Goal: Check status: Check status

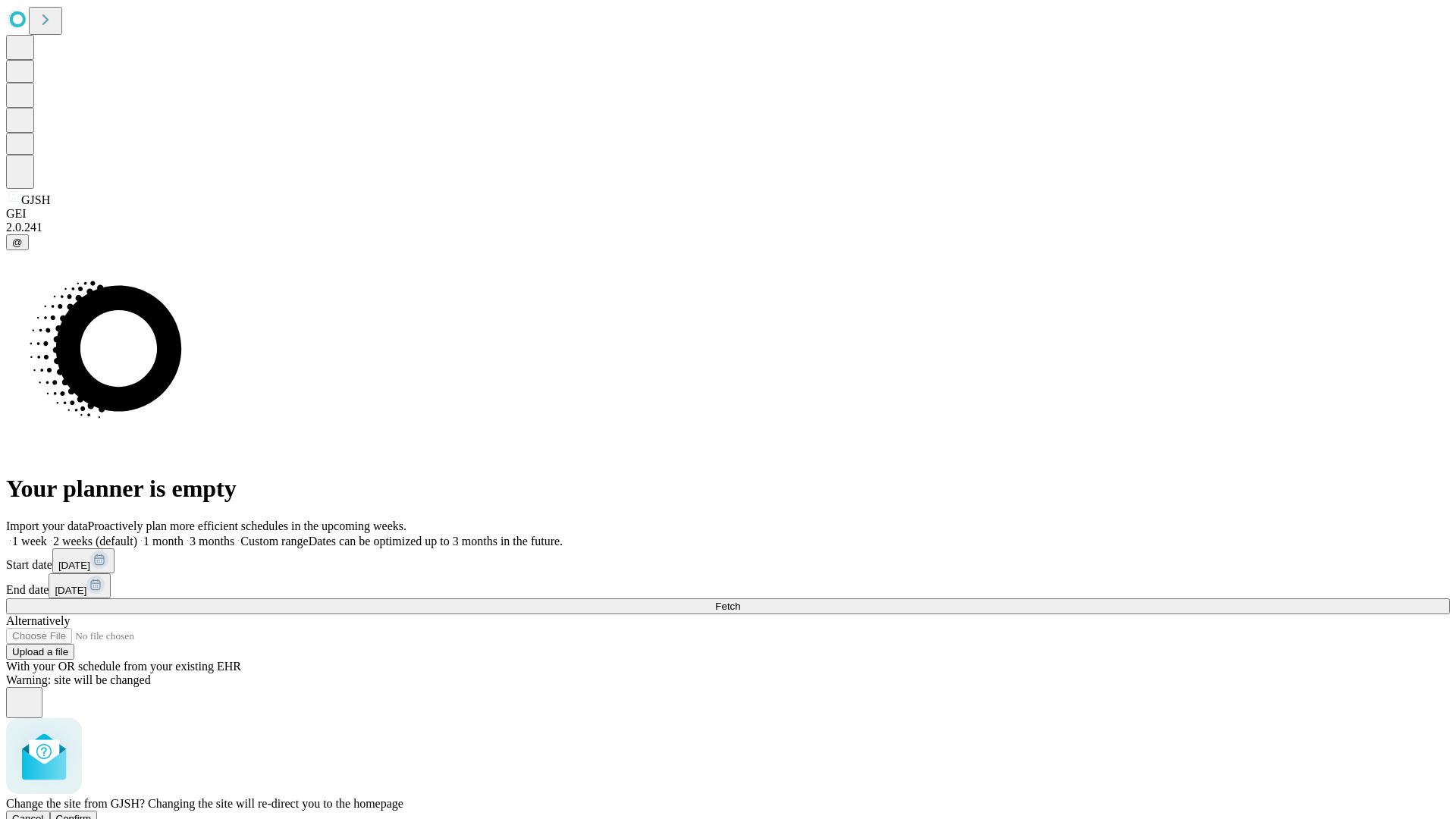
click at [92, 813] on span "Confirm" at bounding box center [74, 818] width 36 height 11
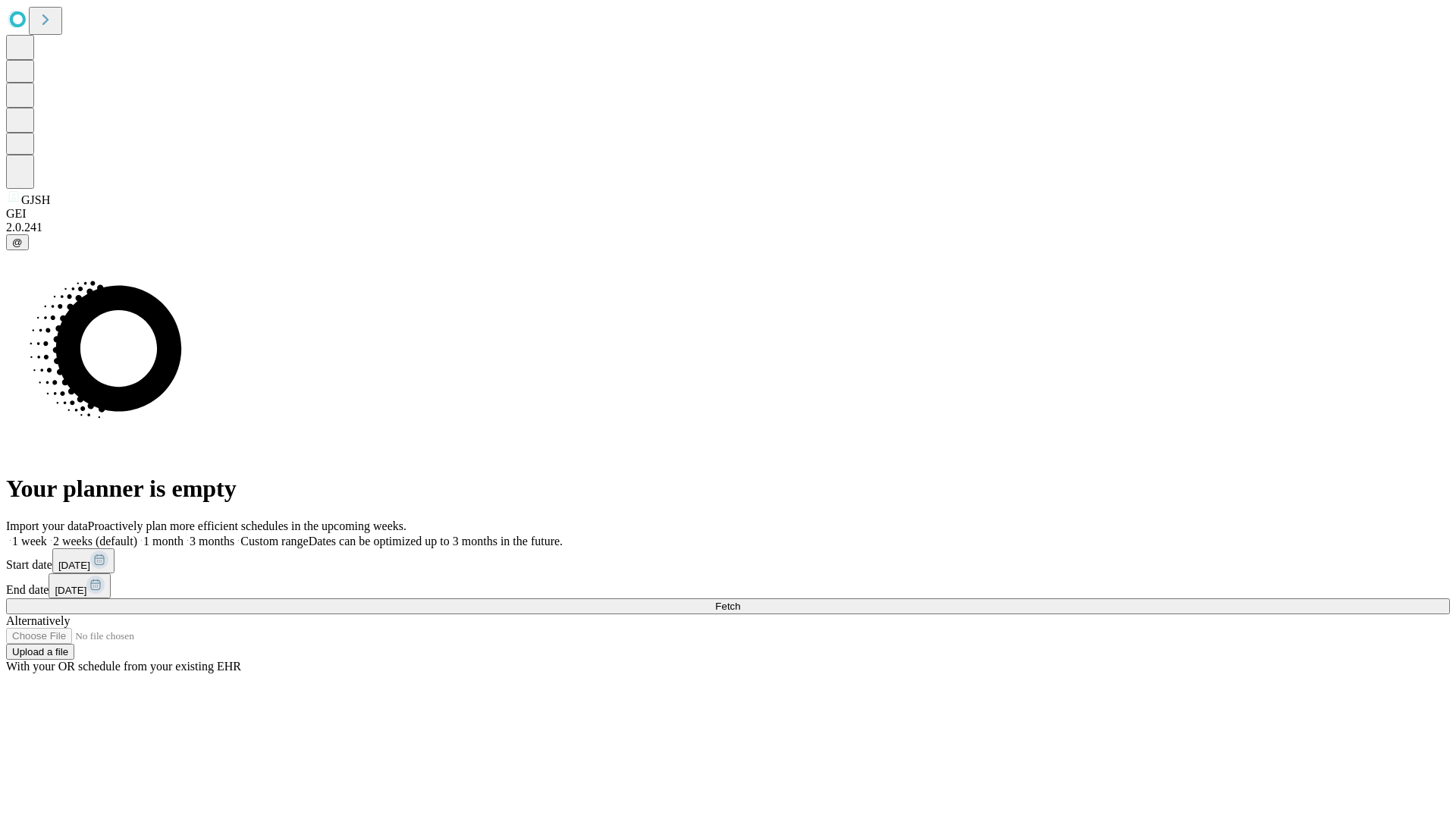
click at [137, 535] on label "2 weeks (default)" at bounding box center [92, 541] width 90 height 13
click at [740, 601] on span "Fetch" at bounding box center [727, 606] width 25 height 11
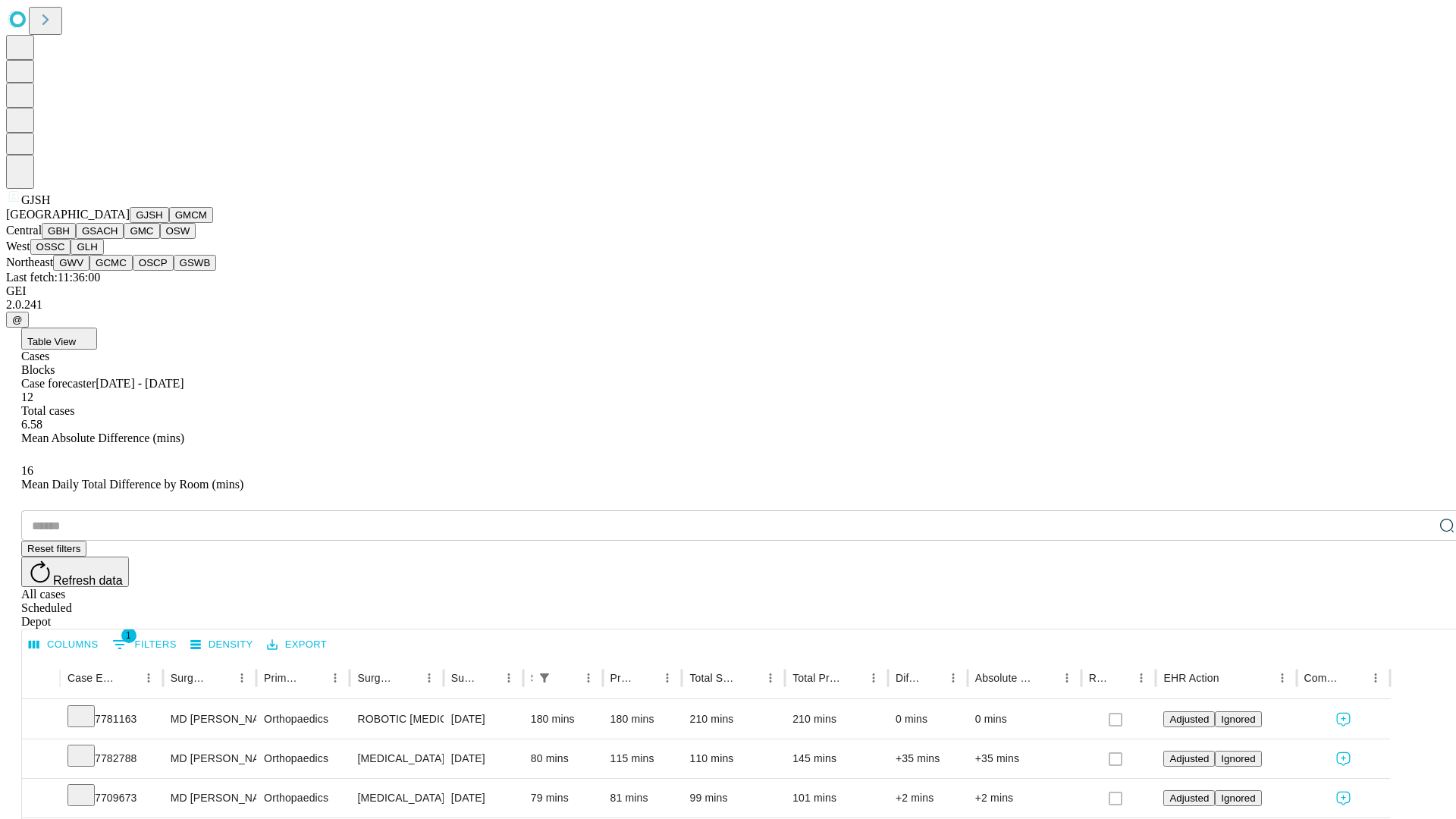
click at [169, 223] on button "GMCM" at bounding box center [191, 215] width 44 height 16
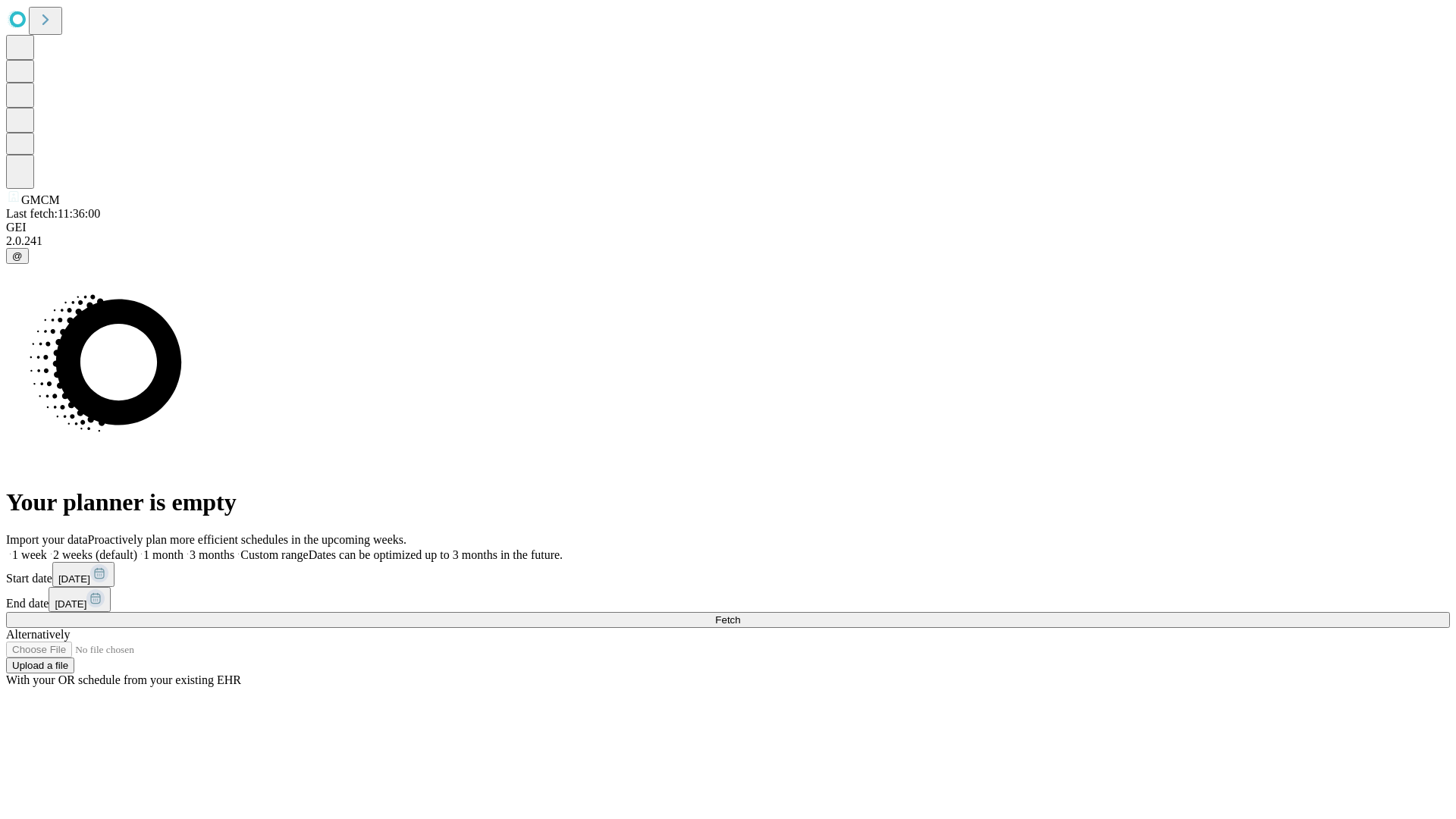
click at [137, 548] on label "2 weeks (default)" at bounding box center [92, 554] width 90 height 13
click at [740, 614] on span "Fetch" at bounding box center [727, 620] width 25 height 11
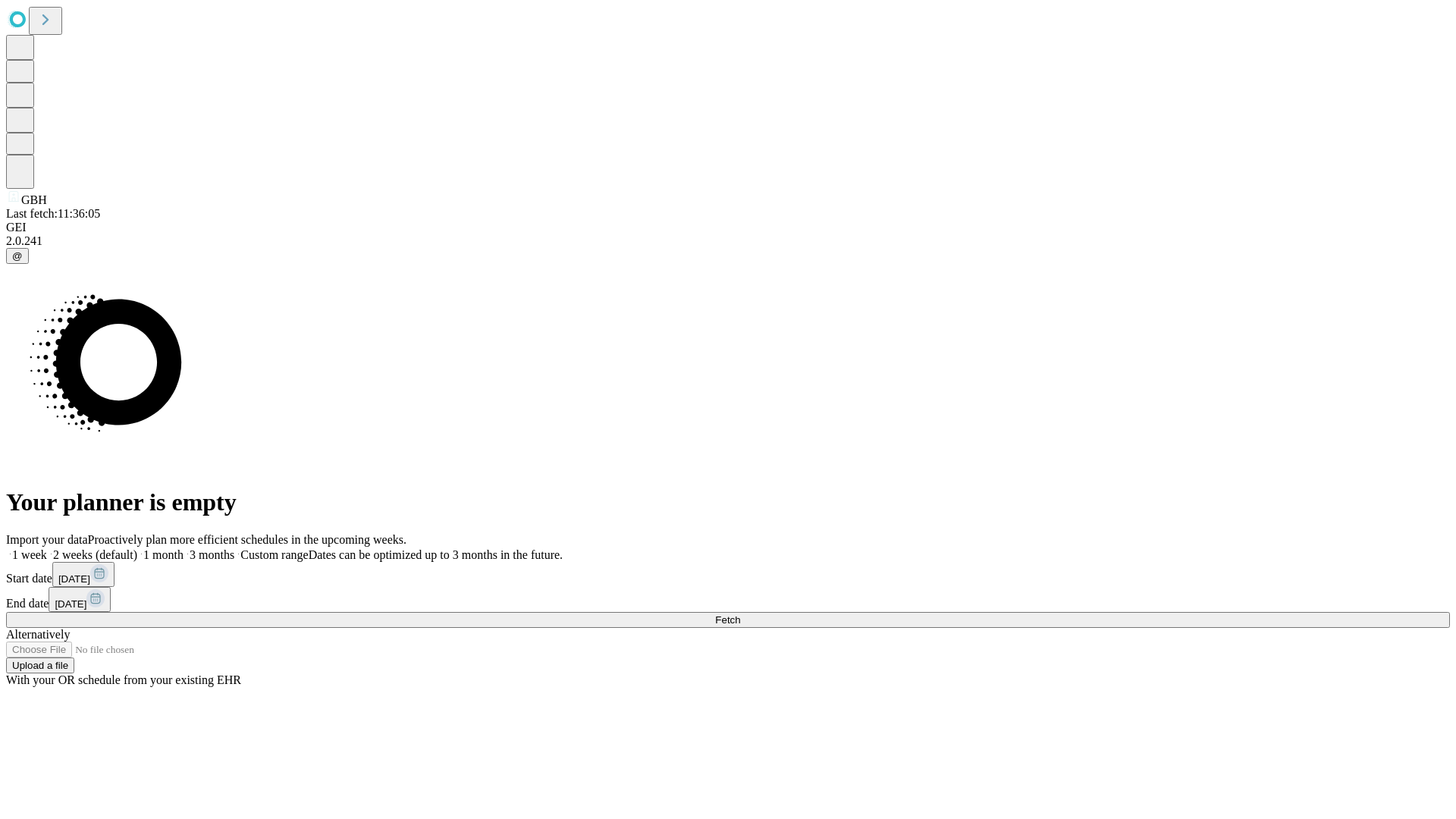
click at [740, 614] on span "Fetch" at bounding box center [727, 620] width 25 height 11
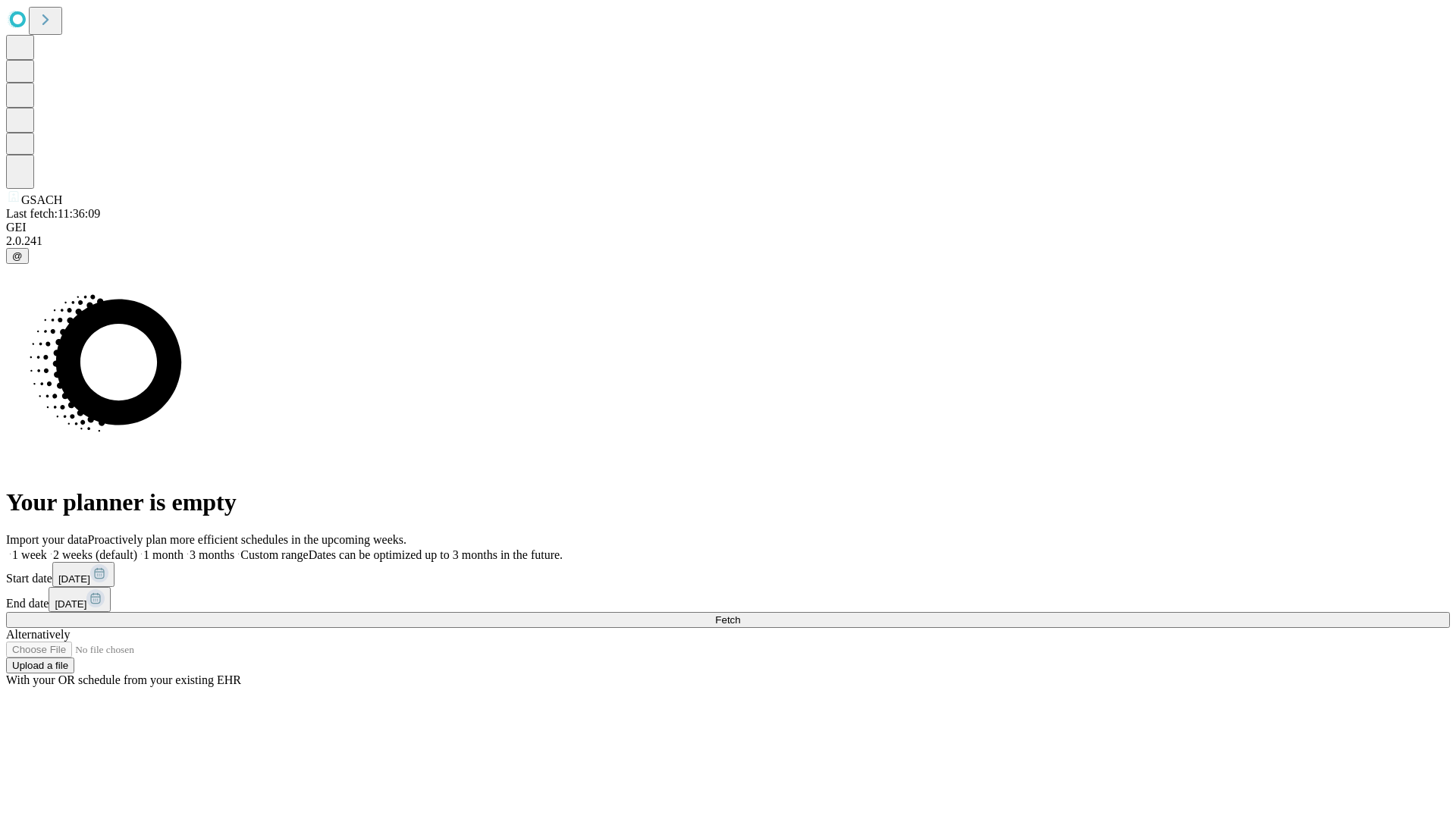
click at [137, 548] on label "2 weeks (default)" at bounding box center [92, 554] width 90 height 13
click at [740, 614] on span "Fetch" at bounding box center [727, 620] width 25 height 11
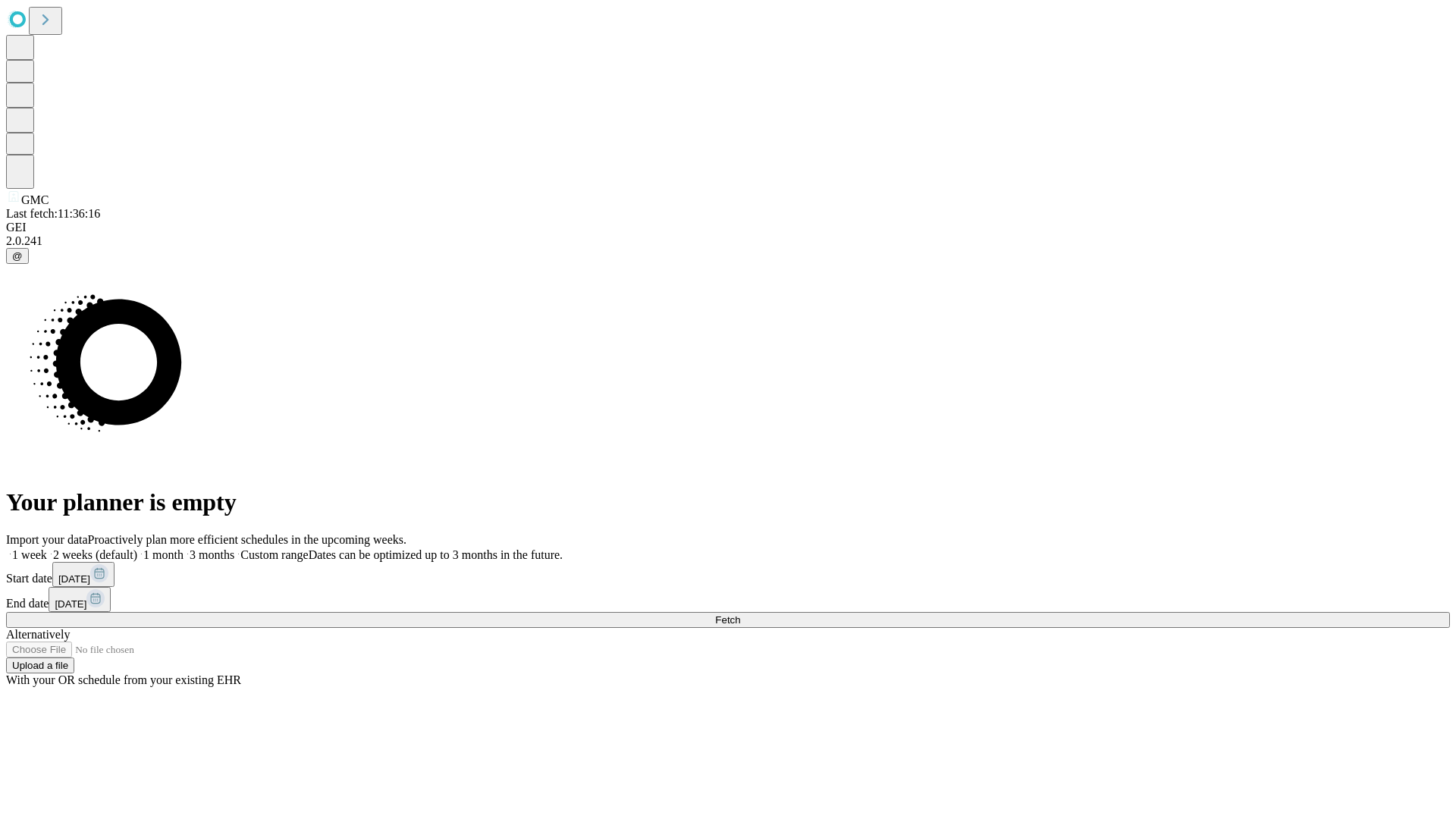
click at [137, 548] on label "2 weeks (default)" at bounding box center [92, 554] width 90 height 13
click at [740, 614] on span "Fetch" at bounding box center [727, 620] width 25 height 11
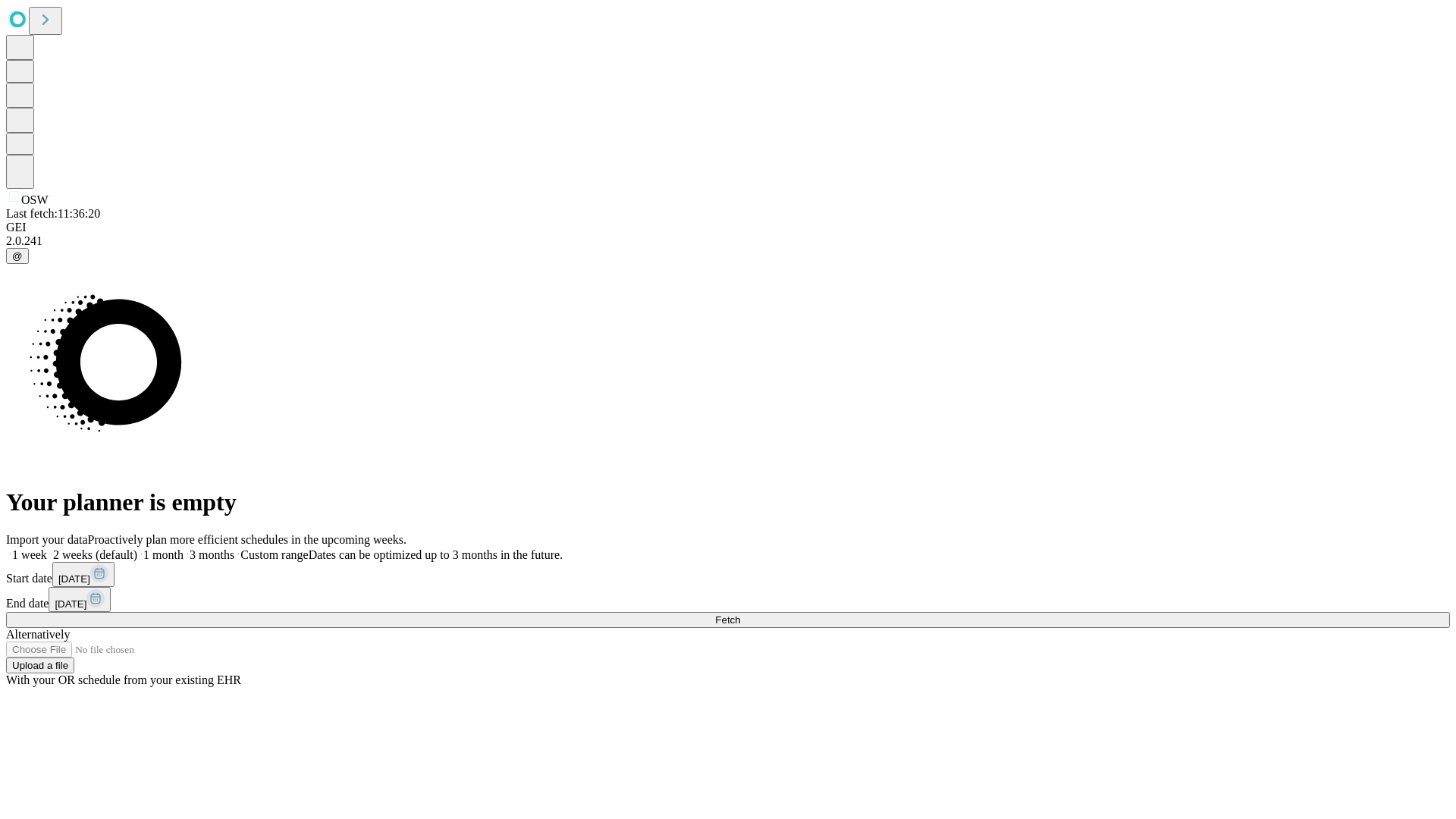
click at [137, 548] on label "2 weeks (default)" at bounding box center [92, 554] width 90 height 13
click at [740, 614] on span "Fetch" at bounding box center [727, 620] width 25 height 11
click at [137, 548] on label "2 weeks (default)" at bounding box center [92, 554] width 90 height 13
click at [740, 614] on span "Fetch" at bounding box center [727, 620] width 25 height 11
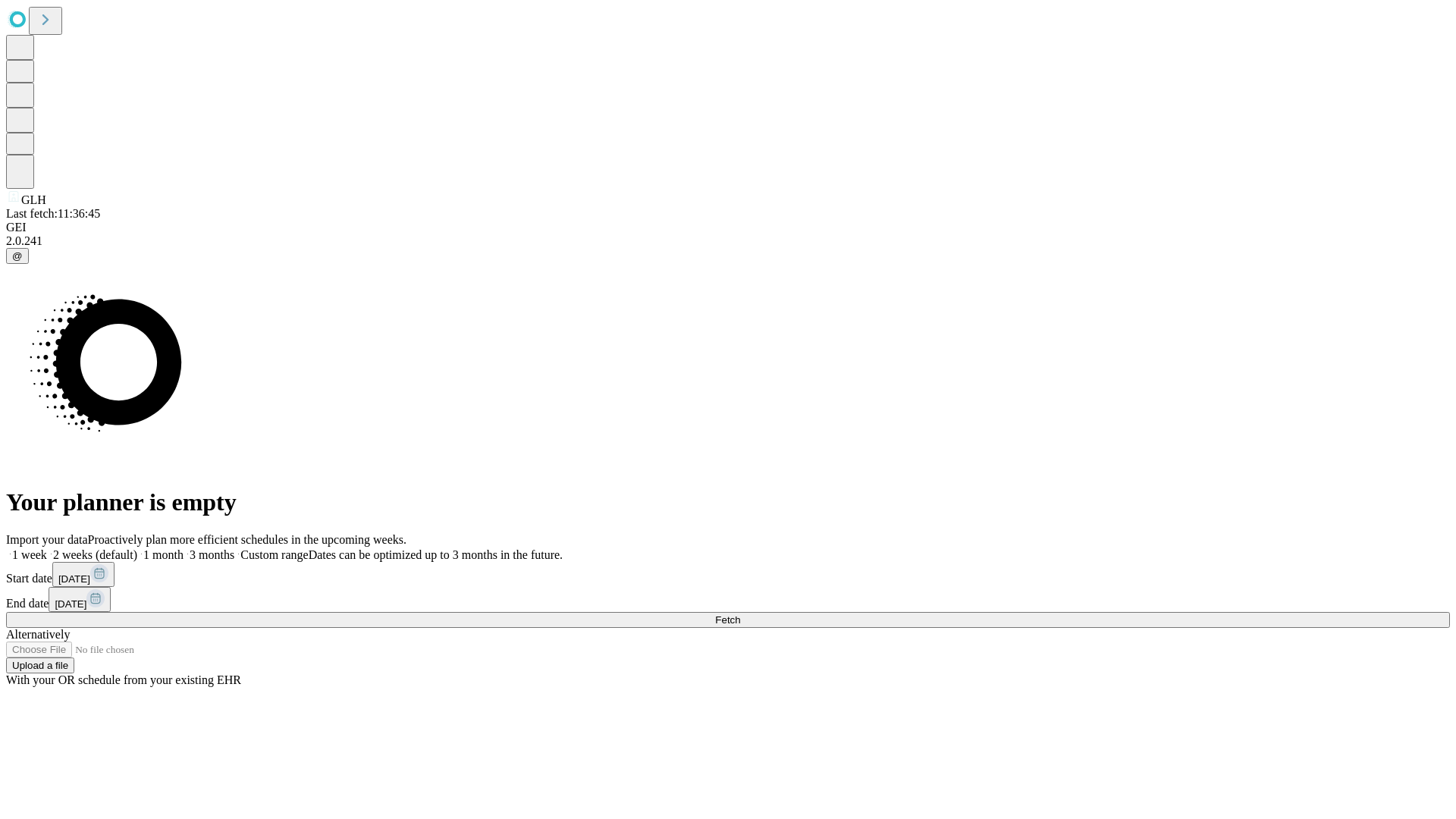
click at [137, 548] on label "2 weeks (default)" at bounding box center [92, 554] width 90 height 13
click at [740, 614] on span "Fetch" at bounding box center [727, 620] width 25 height 11
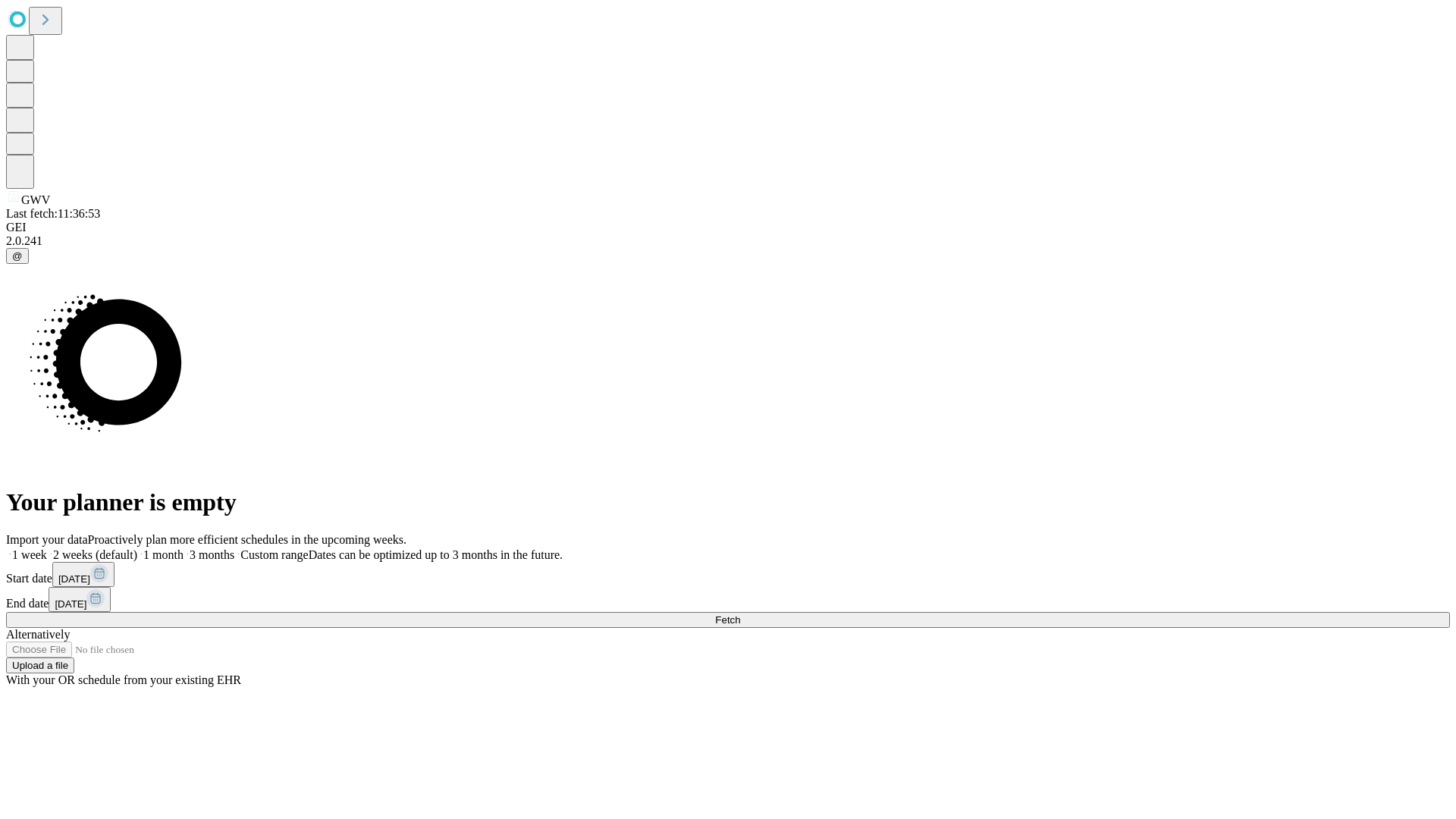
click at [137, 548] on label "2 weeks (default)" at bounding box center [92, 554] width 90 height 13
click at [740, 614] on span "Fetch" at bounding box center [727, 620] width 25 height 11
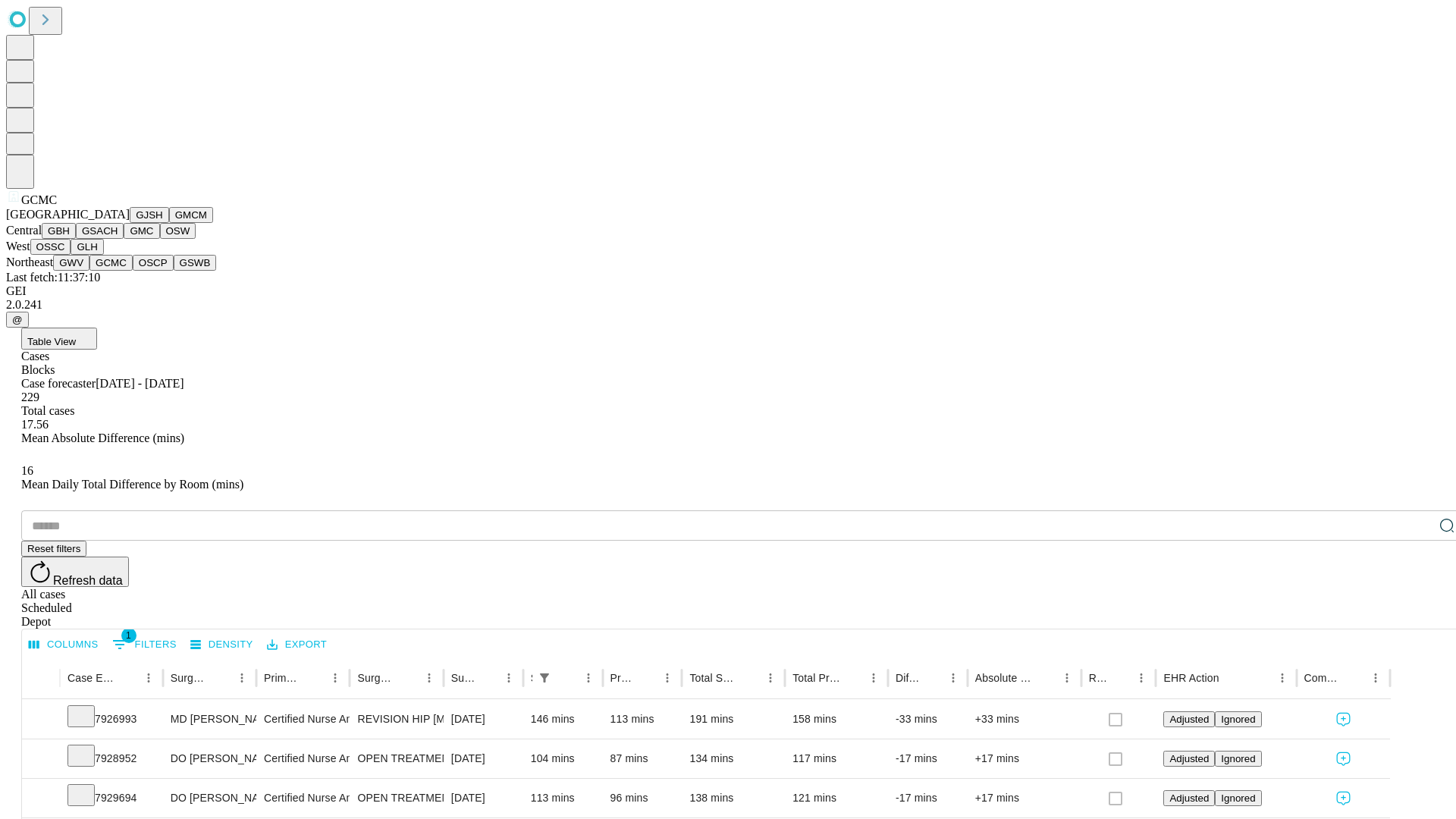
click at [133, 270] on button "OSCP" at bounding box center [153, 263] width 41 height 16
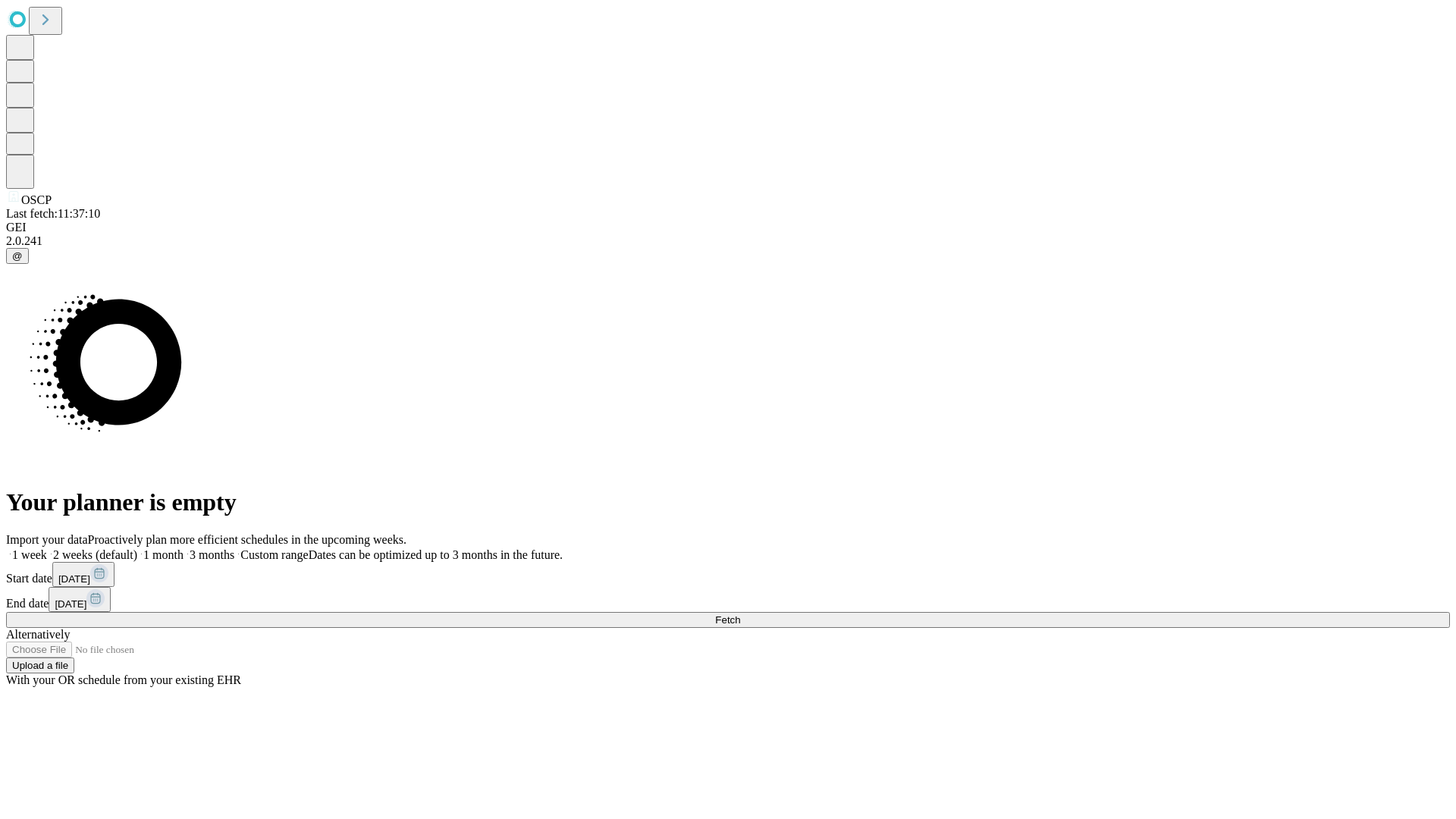
click at [740, 614] on span "Fetch" at bounding box center [727, 620] width 25 height 11
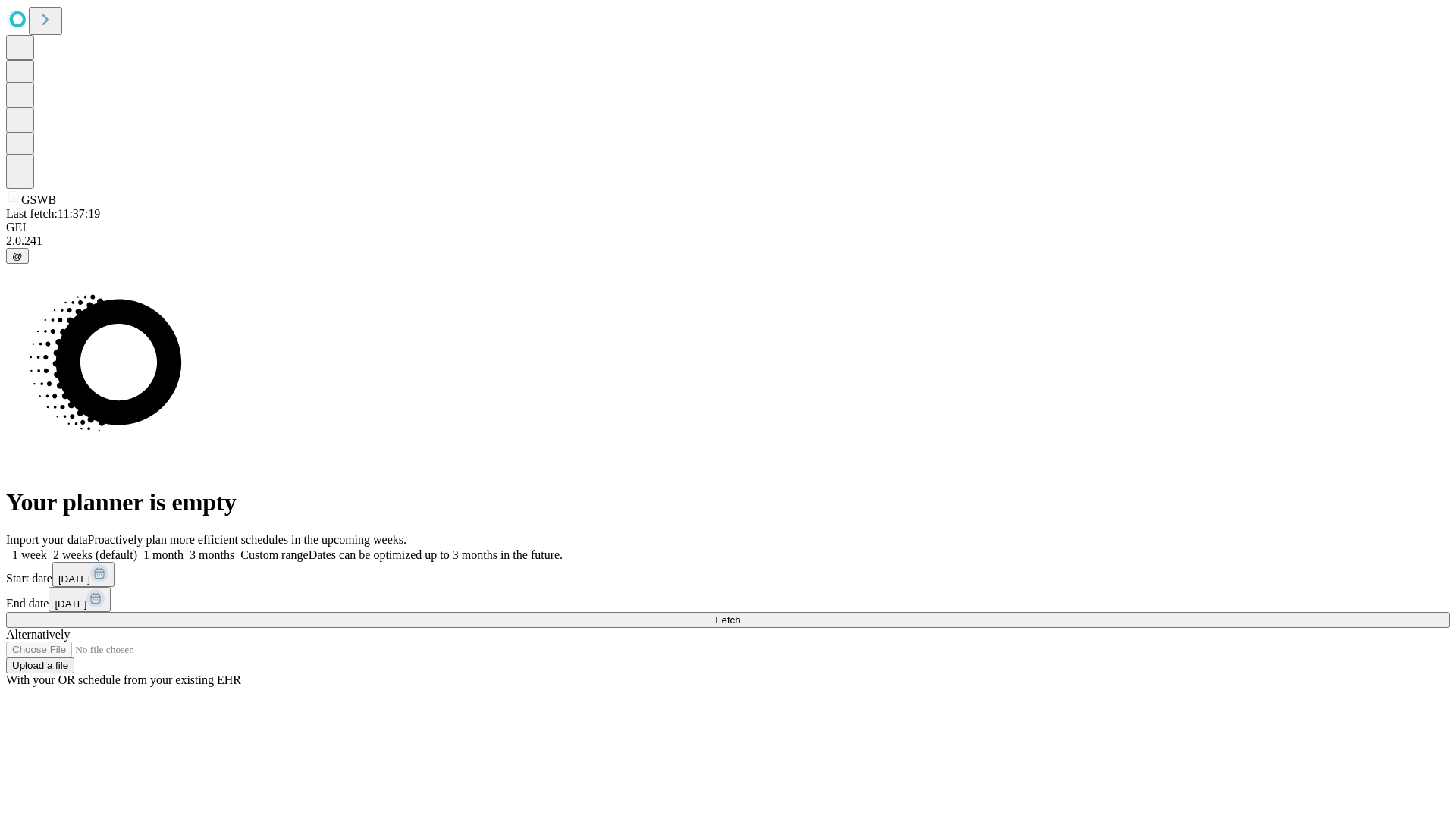
click at [740, 614] on span "Fetch" at bounding box center [727, 620] width 25 height 11
